Goal: Navigation & Orientation: Understand site structure

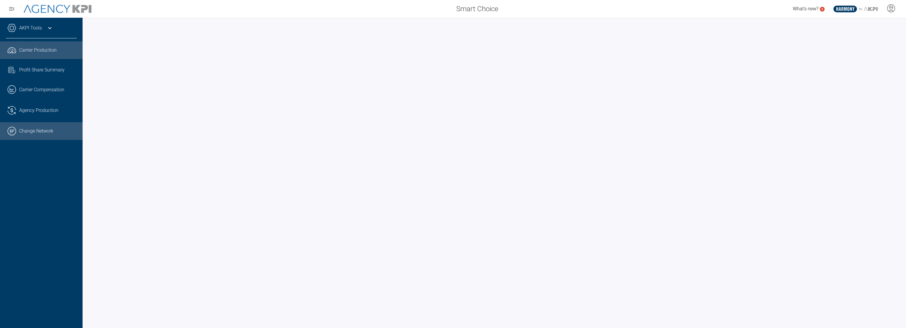
click at [42, 135] on link ".cls-1{fill:none;stroke:#000;stroke-linecap:round;stroke-linejoin:round;stroke-…" at bounding box center [41, 131] width 83 height 18
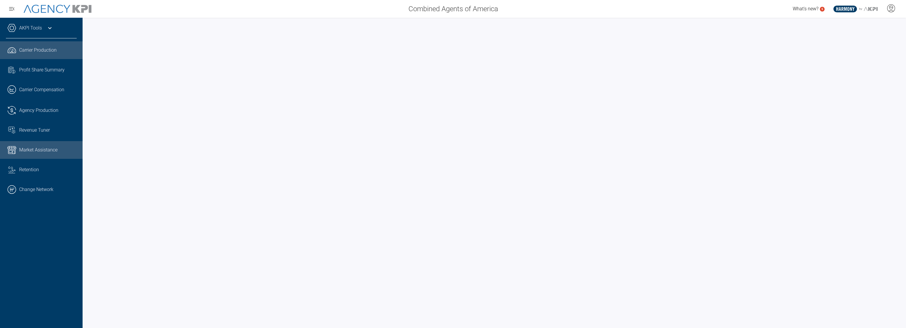
click at [33, 145] on link "Market Assistance" at bounding box center [41, 150] width 83 height 18
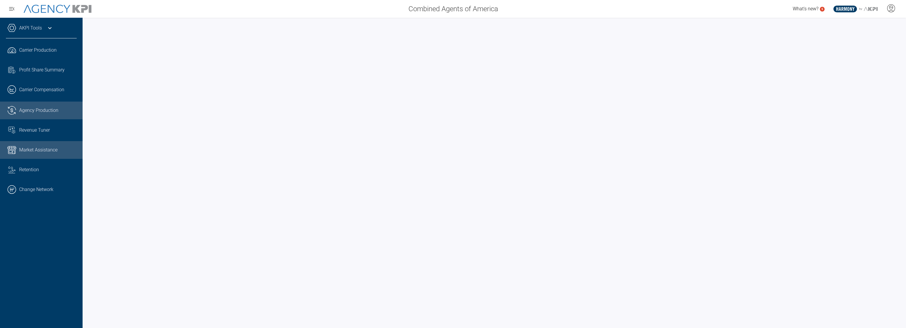
click at [34, 110] on span "Agency Production" at bounding box center [38, 110] width 39 height 7
click at [43, 131] on span "Revenue Tuner" at bounding box center [34, 129] width 31 height 7
